Goal: Task Accomplishment & Management: Manage account settings

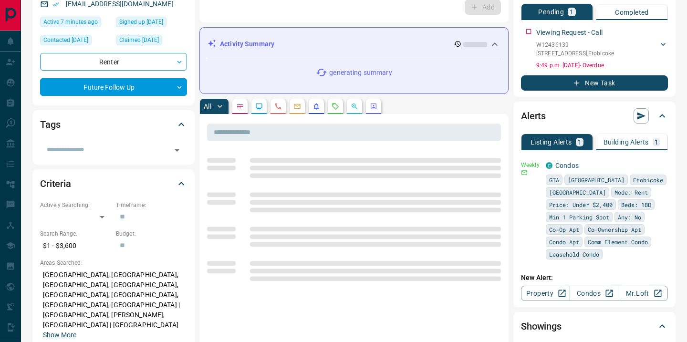
scroll to position [162, 0]
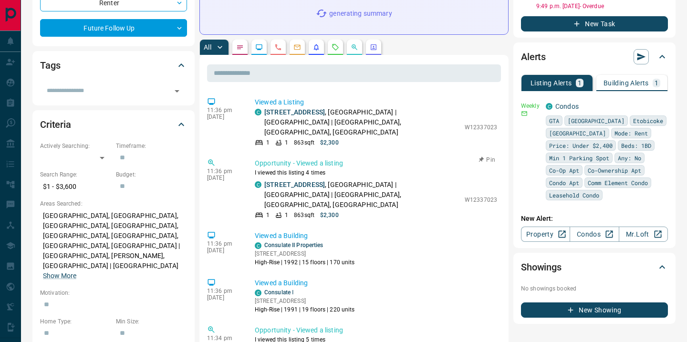
click at [309, 180] on p "[STREET_ADDRESS] | [GEOGRAPHIC_DATA] | [GEOGRAPHIC_DATA], [GEOGRAPHIC_DATA], [G…" at bounding box center [361, 195] width 195 height 30
click at [303, 181] on link "[STREET_ADDRESS]" at bounding box center [294, 185] width 61 height 8
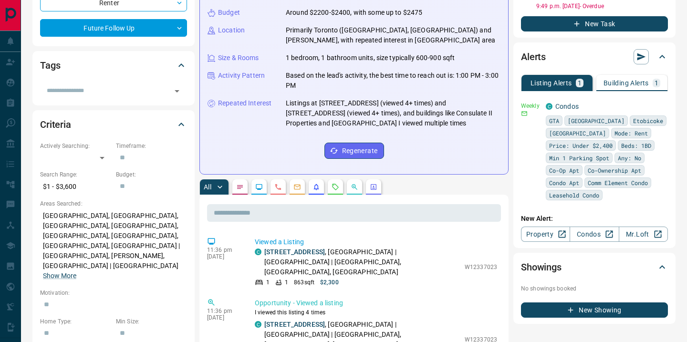
scroll to position [0, 0]
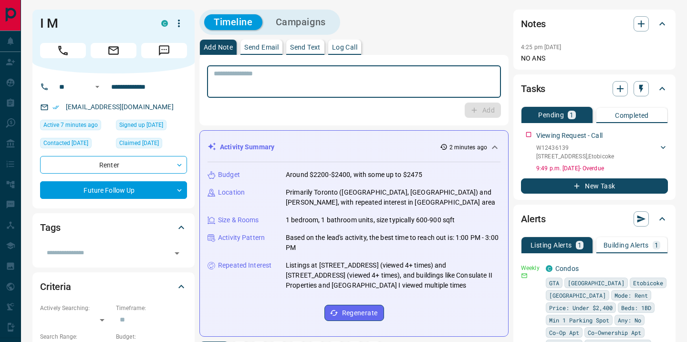
click at [219, 88] on textarea at bounding box center [354, 82] width 280 height 24
click at [288, 90] on textarea at bounding box center [354, 82] width 280 height 24
type textarea "*"
type textarea "********"
click at [492, 112] on button "Add" at bounding box center [482, 110] width 36 height 15
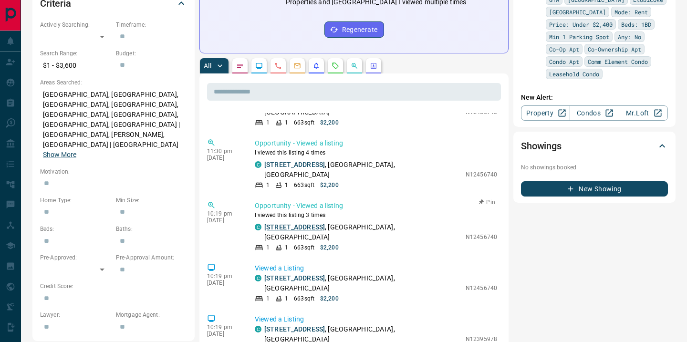
scroll to position [572, 0]
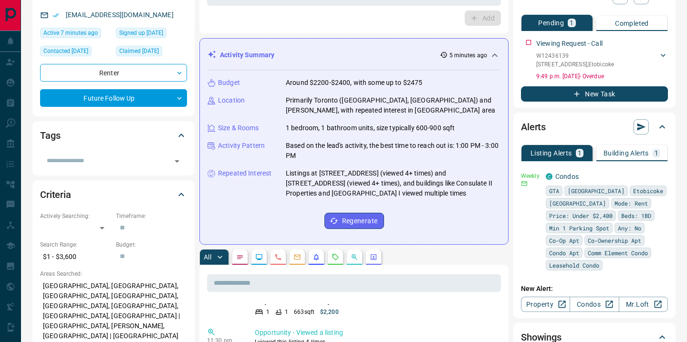
scroll to position [0, 0]
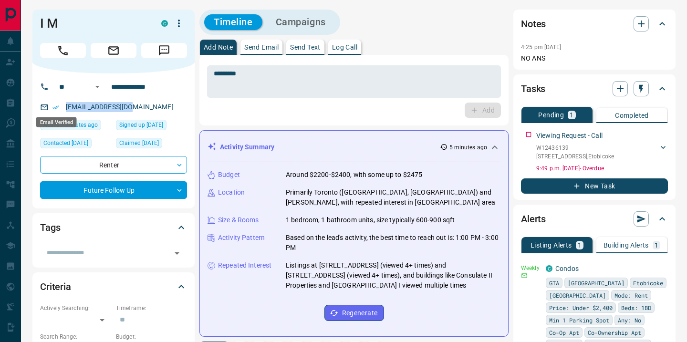
drag, startPoint x: 140, startPoint y: 107, endPoint x: 59, endPoint y: 107, distance: 81.1
click at [58, 107] on div "[EMAIL_ADDRESS][DOMAIN_NAME]" at bounding box center [113, 107] width 147 height 16
copy link "[EMAIL_ADDRESS][DOMAIN_NAME]"
click at [322, 75] on textarea "********" at bounding box center [354, 82] width 280 height 24
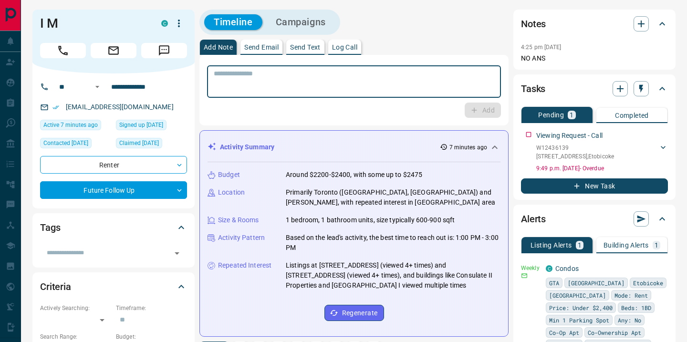
paste textarea "********"
type textarea "********"
click at [491, 111] on button "Add" at bounding box center [482, 110] width 36 height 15
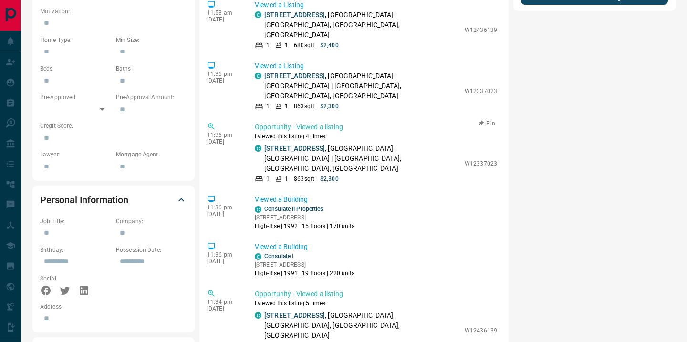
scroll to position [157, 0]
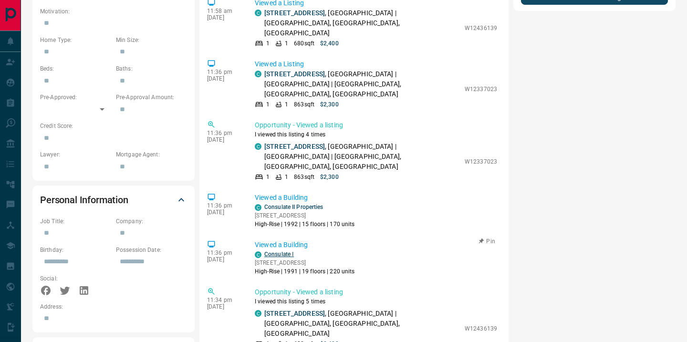
click at [285, 251] on link "Consulate Ⅰ" at bounding box center [279, 254] width 30 height 7
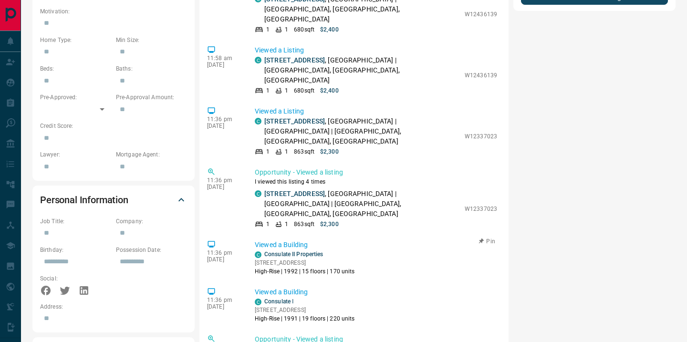
scroll to position [108, 0]
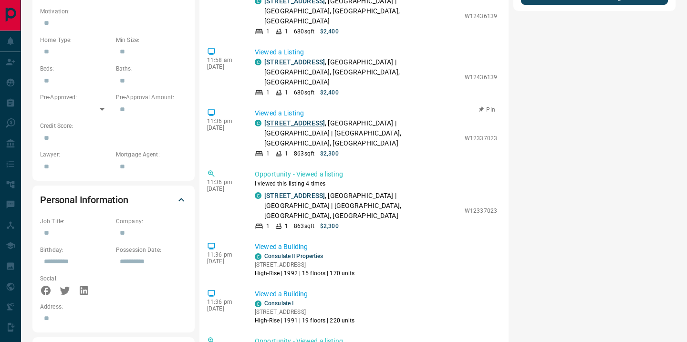
click at [299, 119] on link "[STREET_ADDRESS]" at bounding box center [294, 123] width 61 height 8
